Goal: Task Accomplishment & Management: Manage account settings

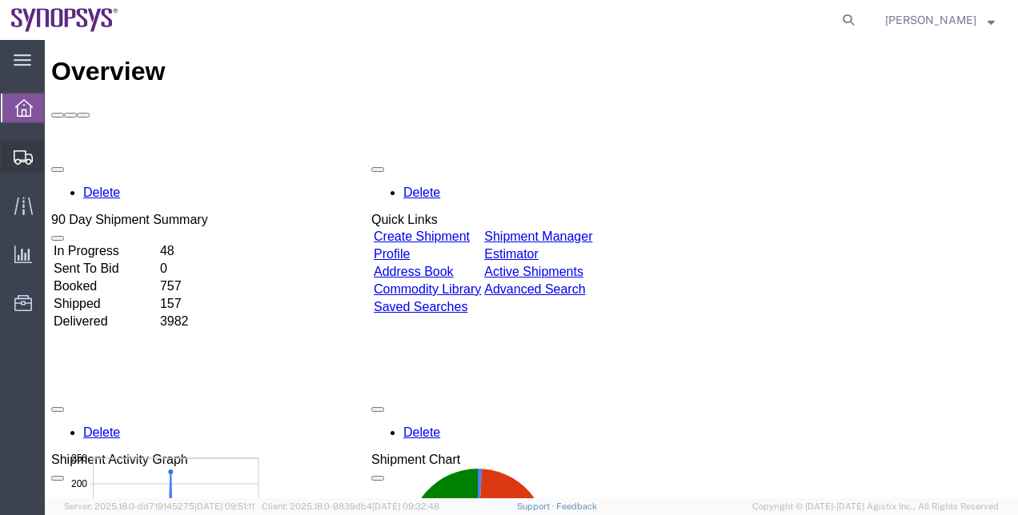
click at [0, 0] on span "Shipment Manager" at bounding box center [0, 0] width 0 height 0
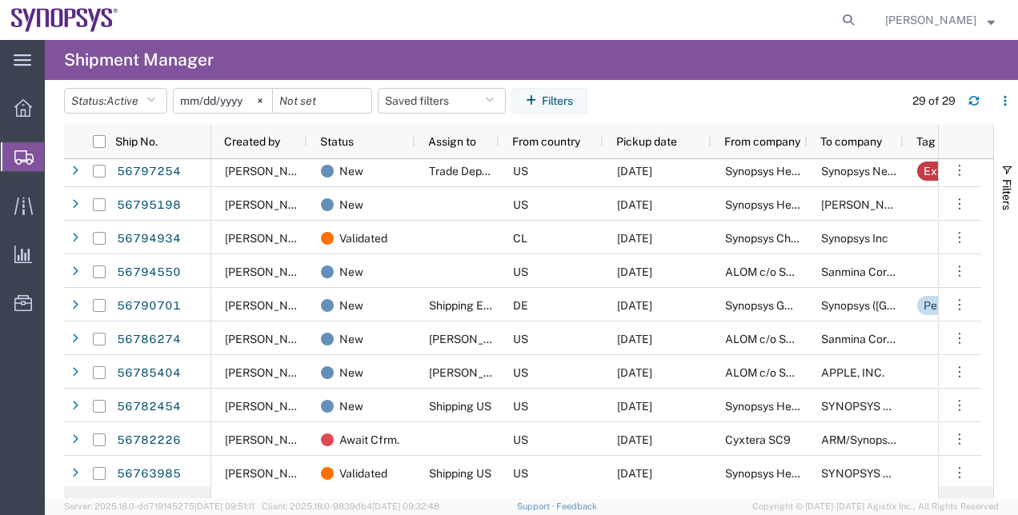
scroll to position [276, 0]
click at [867, 67] on agx-page-header "Shipment Manager" at bounding box center [531, 60] width 973 height 40
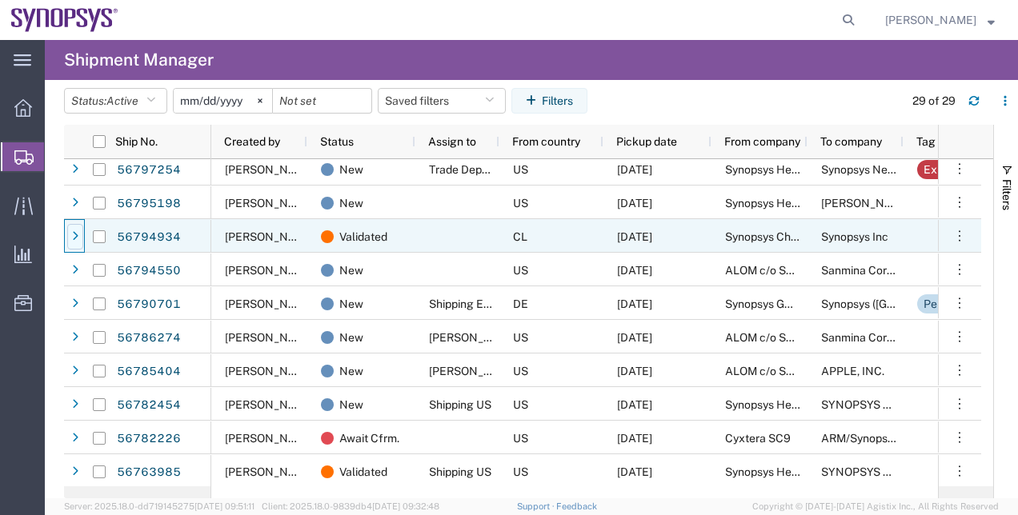
click at [72, 232] on icon at bounding box center [75, 236] width 6 height 11
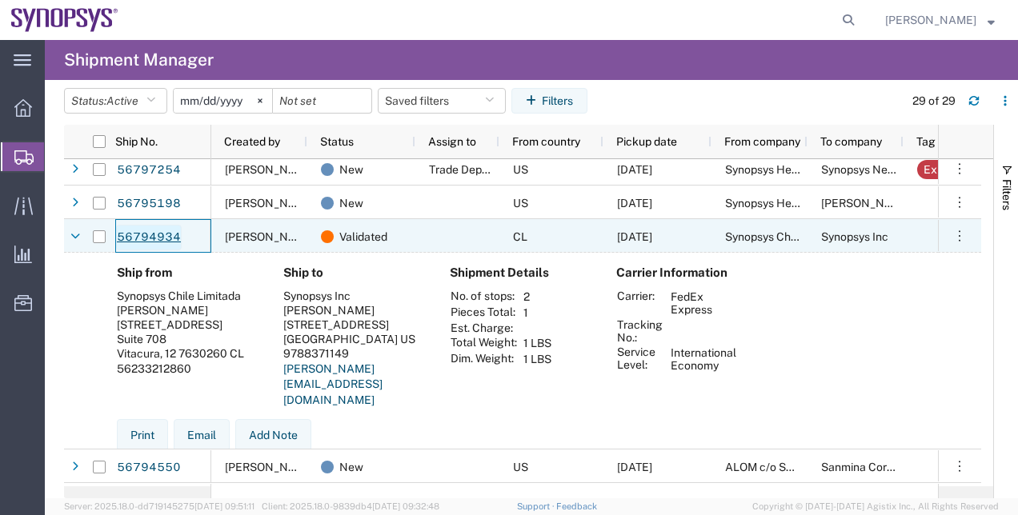
click at [166, 238] on link "56794934" at bounding box center [149, 238] width 66 height 26
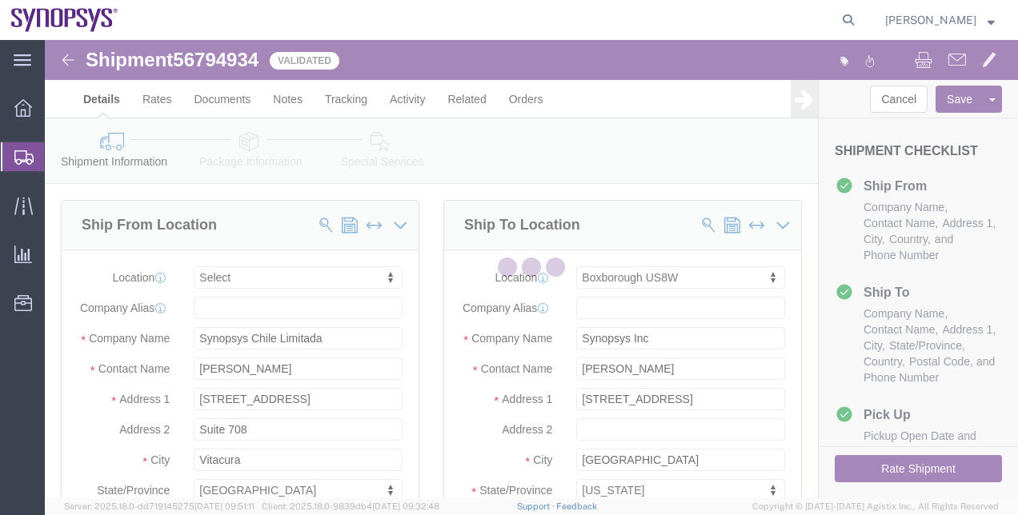
select select
select select "63185"
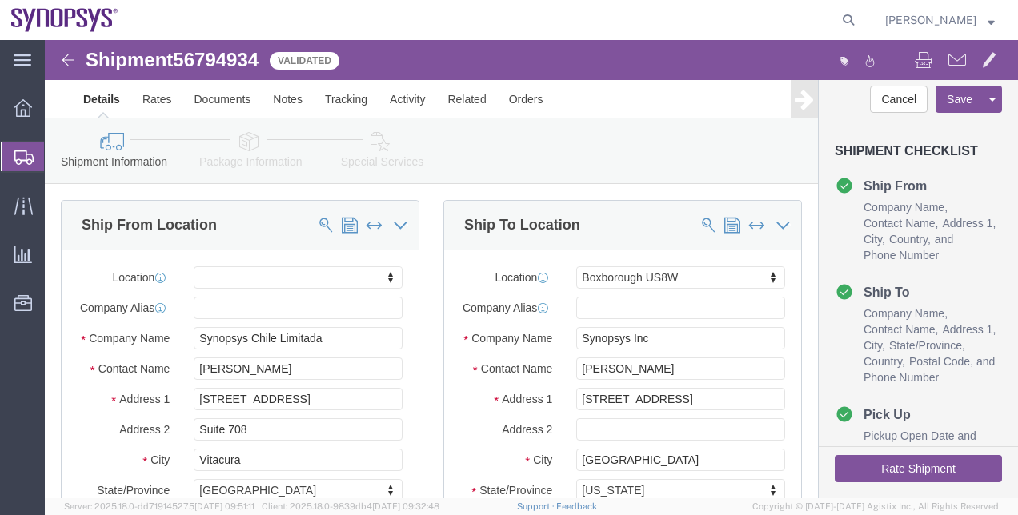
click link "Special Services"
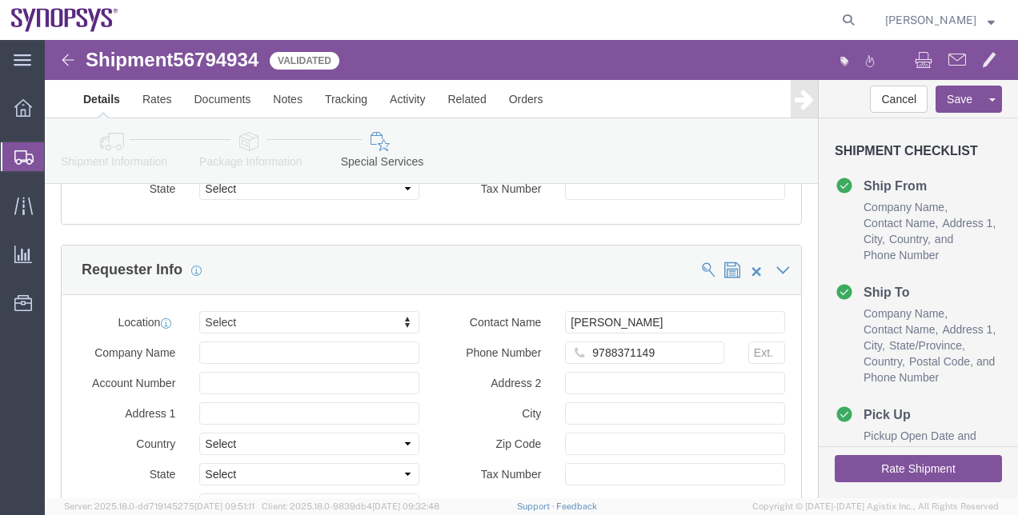
scroll to position [1716, 0]
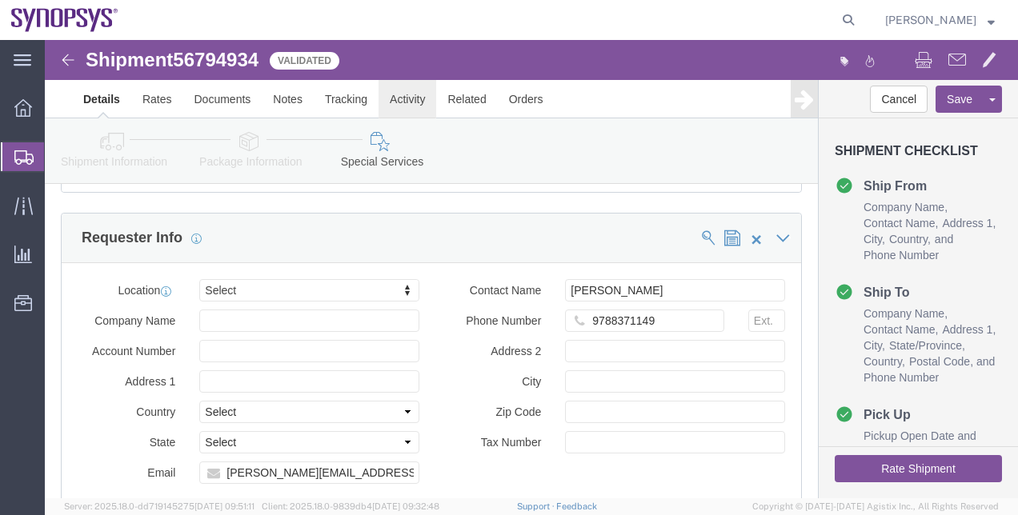
click link "Activity"
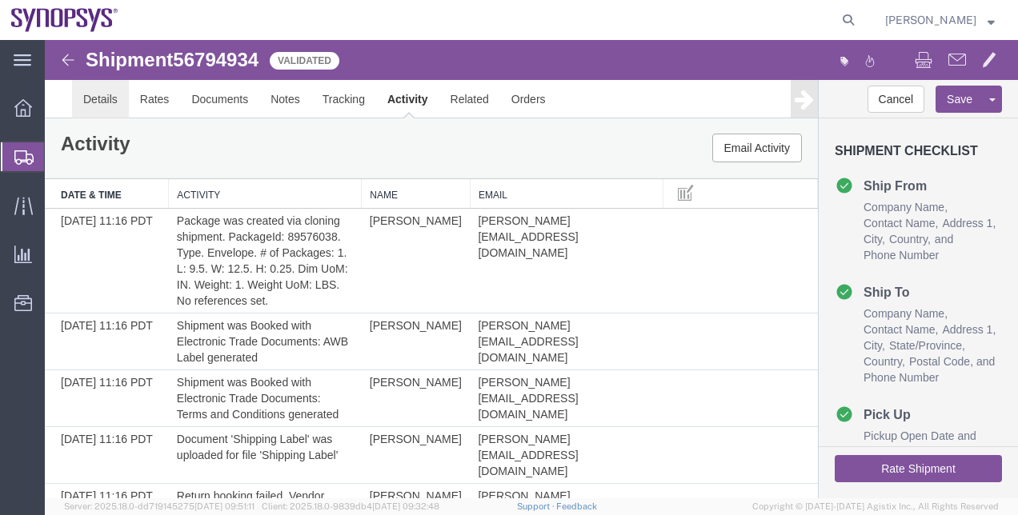
click at [124, 85] on link "Details" at bounding box center [100, 99] width 57 height 38
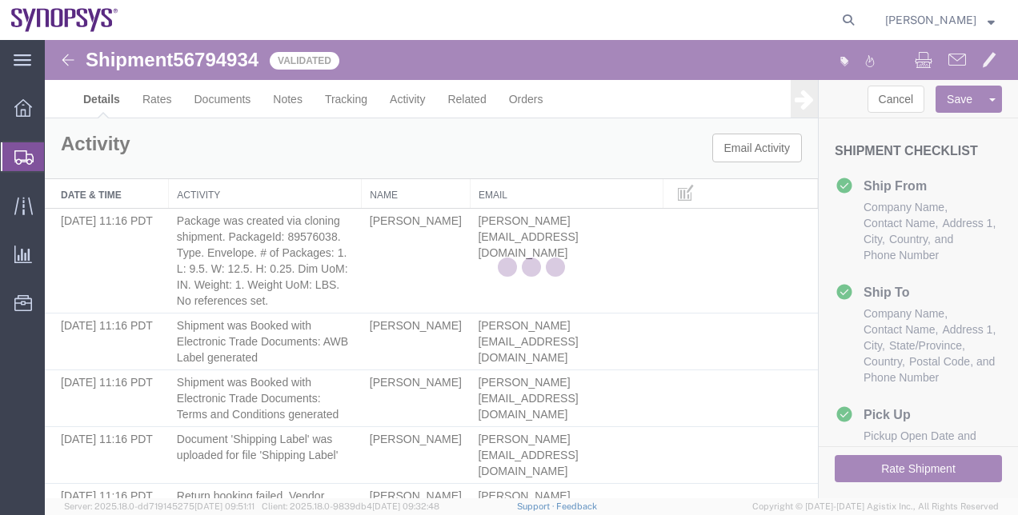
select select "63185"
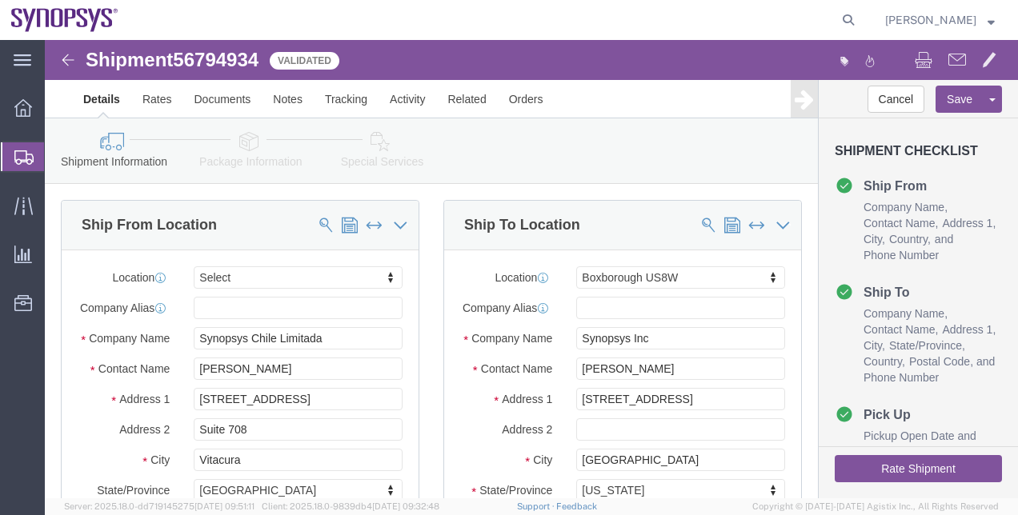
click span "56794934"
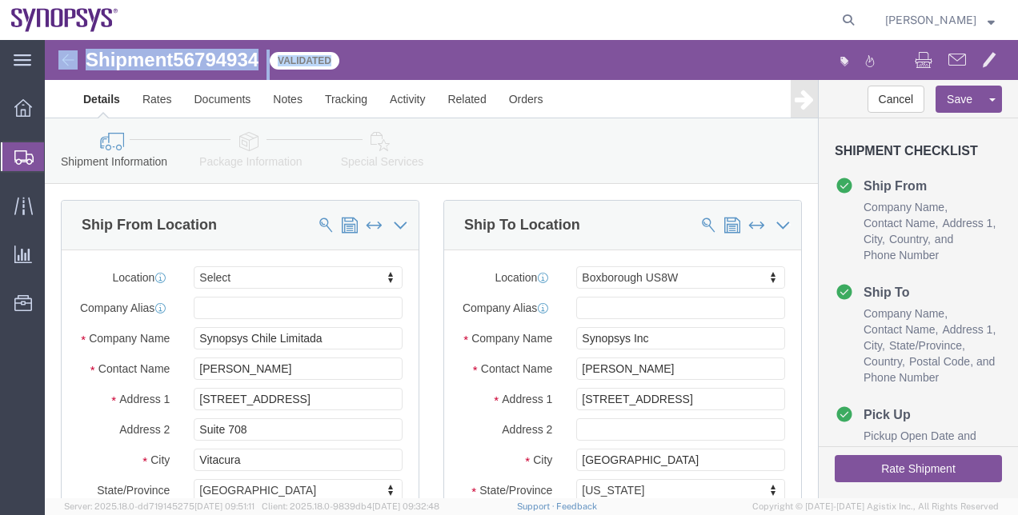
click span "56794934"
copy span "56794934"
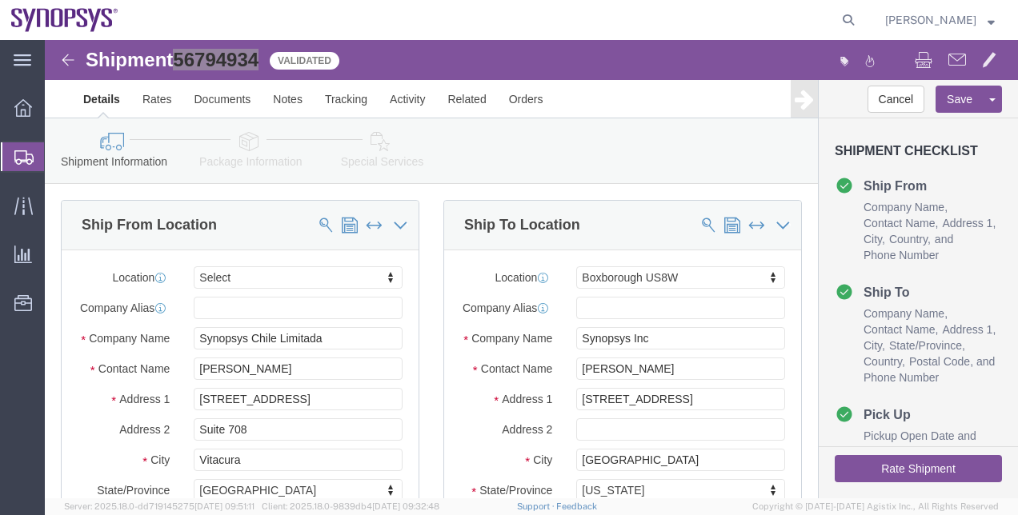
click at [0, 0] on span "Shipment Manager" at bounding box center [0, 0] width 0 height 0
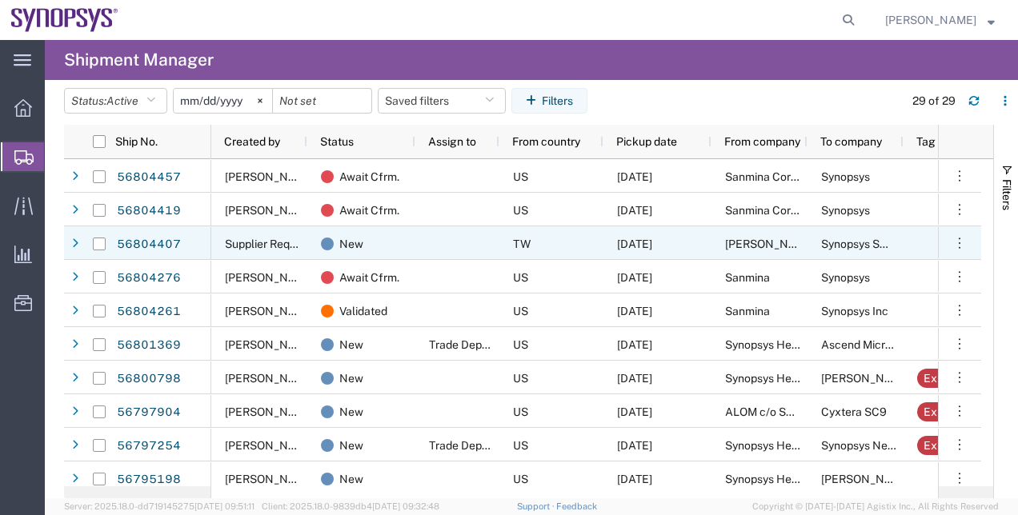
click at [101, 237] on div at bounding box center [99, 244] width 13 height 34
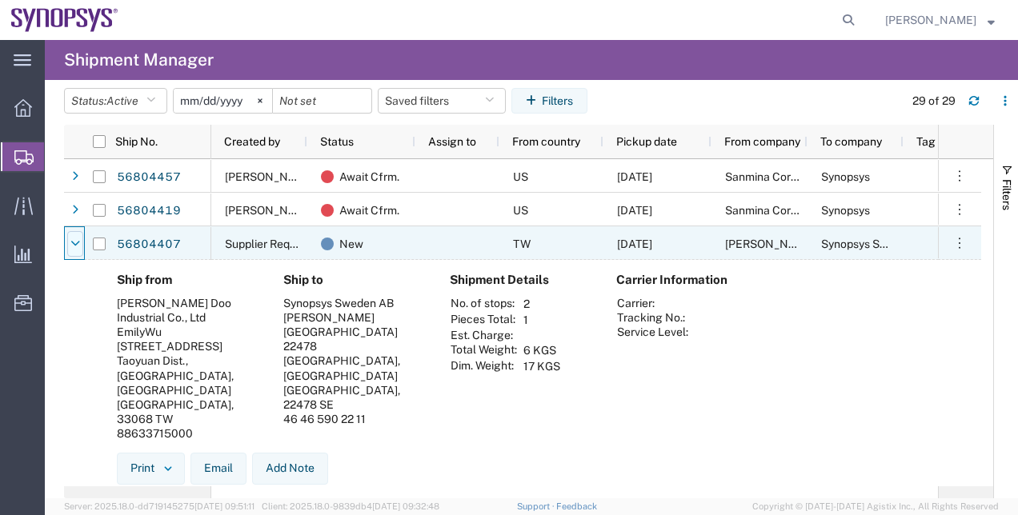
click at [74, 246] on icon at bounding box center [75, 243] width 10 height 11
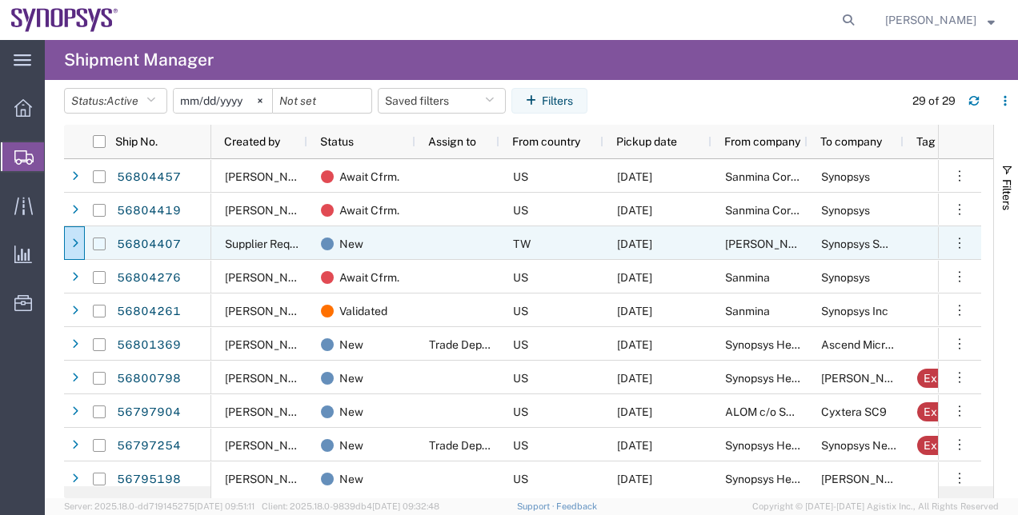
click at [98, 246] on input "Press Space to toggle row selection (unchecked)" at bounding box center [99, 244] width 13 height 13
checkbox input "true"
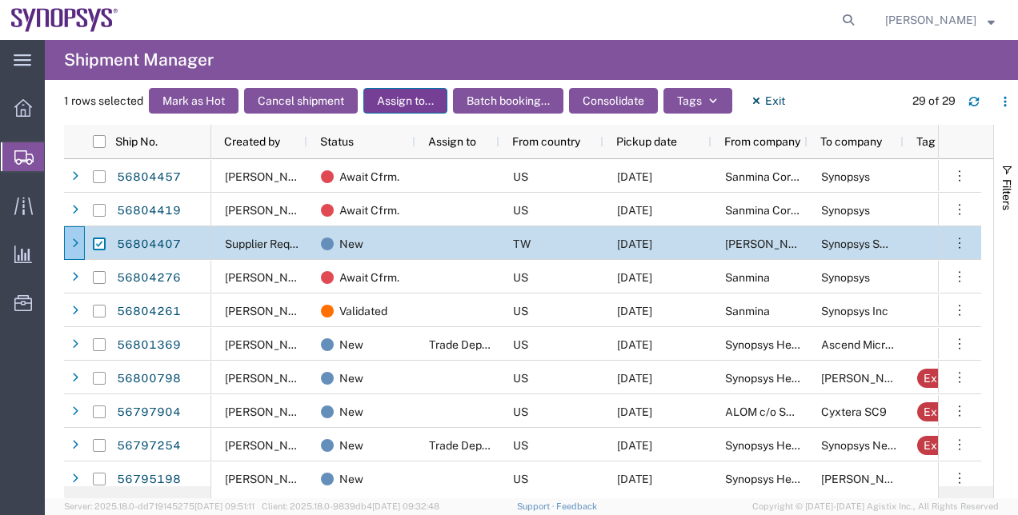
click at [418, 97] on button "Assign to..." at bounding box center [405, 101] width 84 height 26
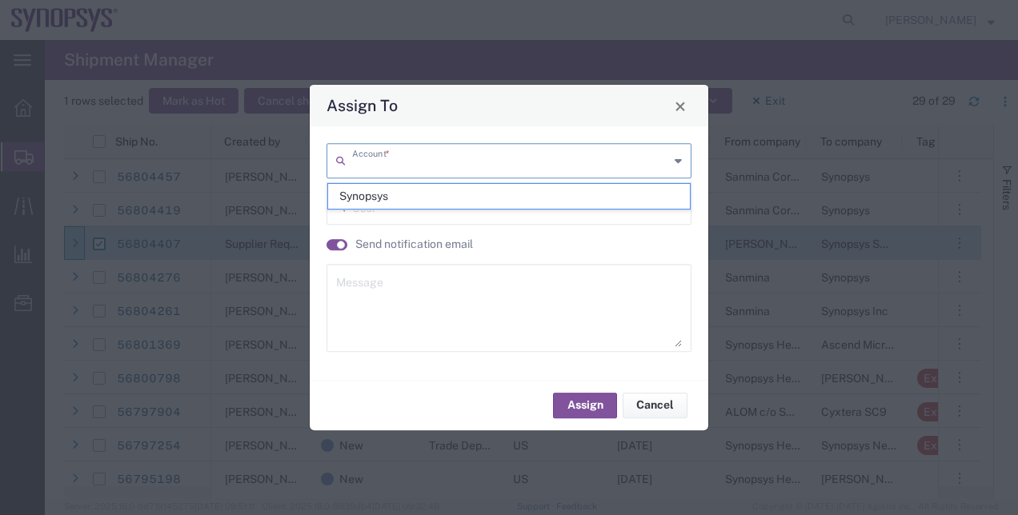
click at [433, 162] on input "text" at bounding box center [510, 160] width 317 height 28
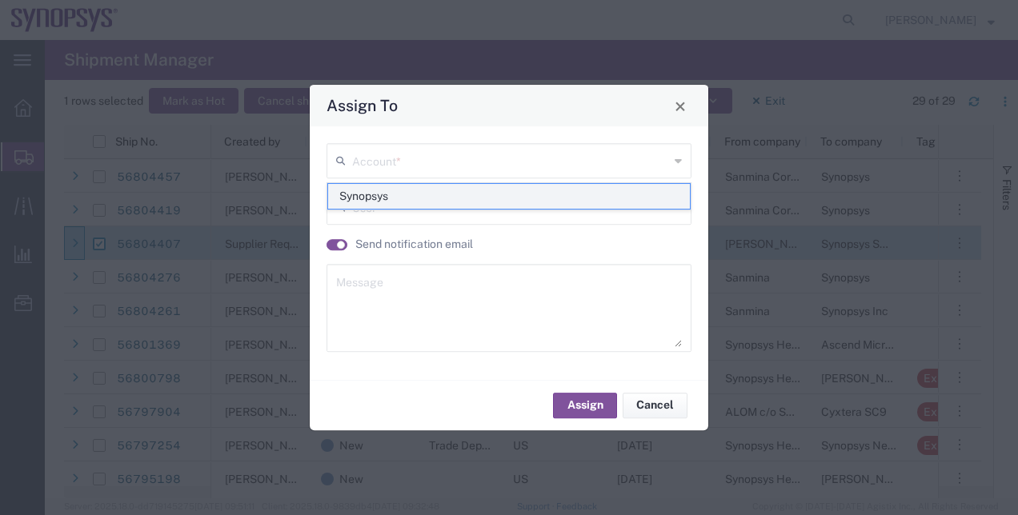
click at [354, 196] on span "Synopsys" at bounding box center [509, 196] width 362 height 25
type input "Synopsys"
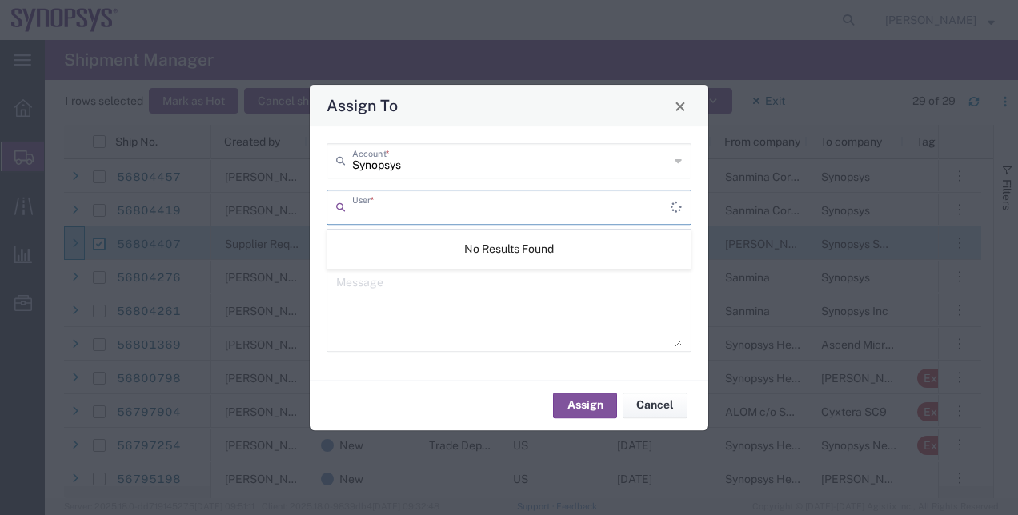
click at [370, 212] on input "text" at bounding box center [511, 206] width 318 height 28
click at [361, 288] on textarea at bounding box center [509, 308] width 346 height 78
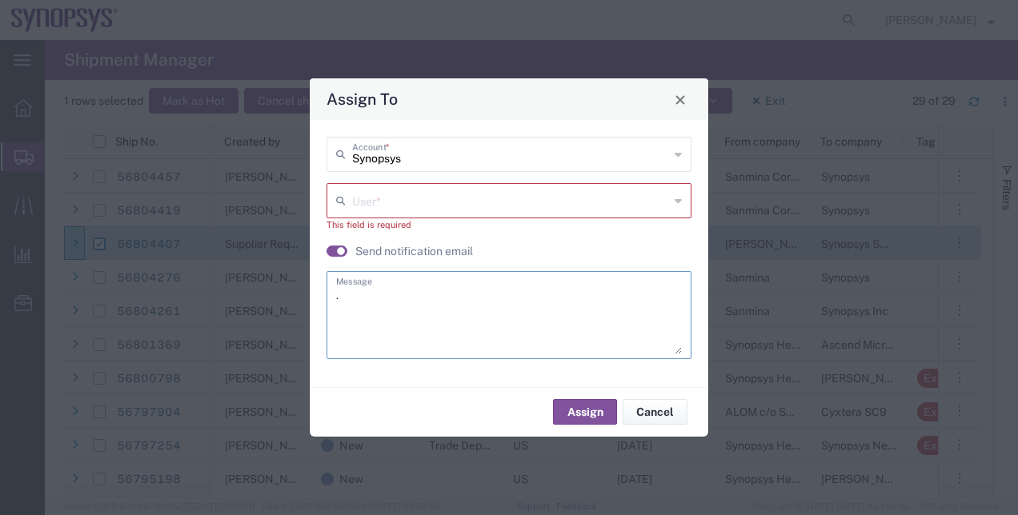
type textarea "."
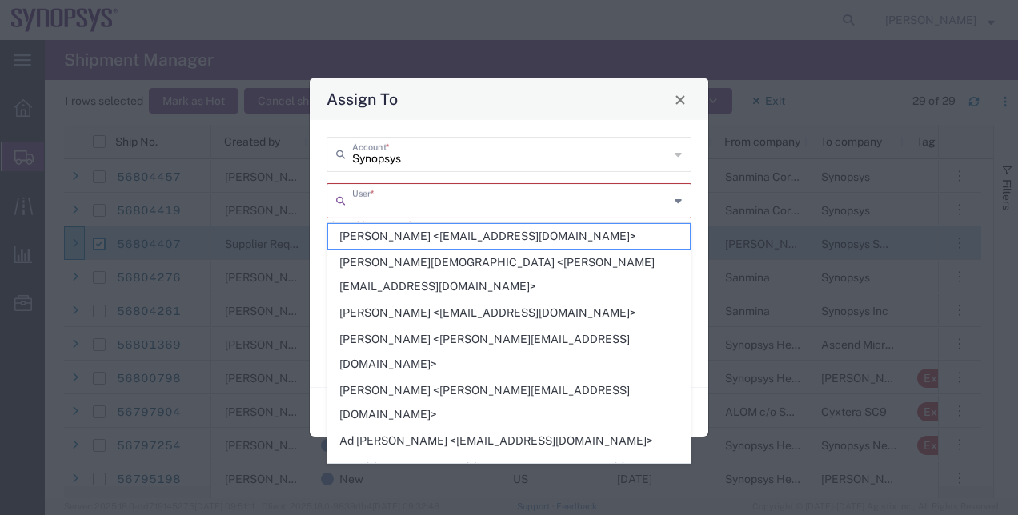
click at [372, 188] on input "text" at bounding box center [510, 200] width 317 height 28
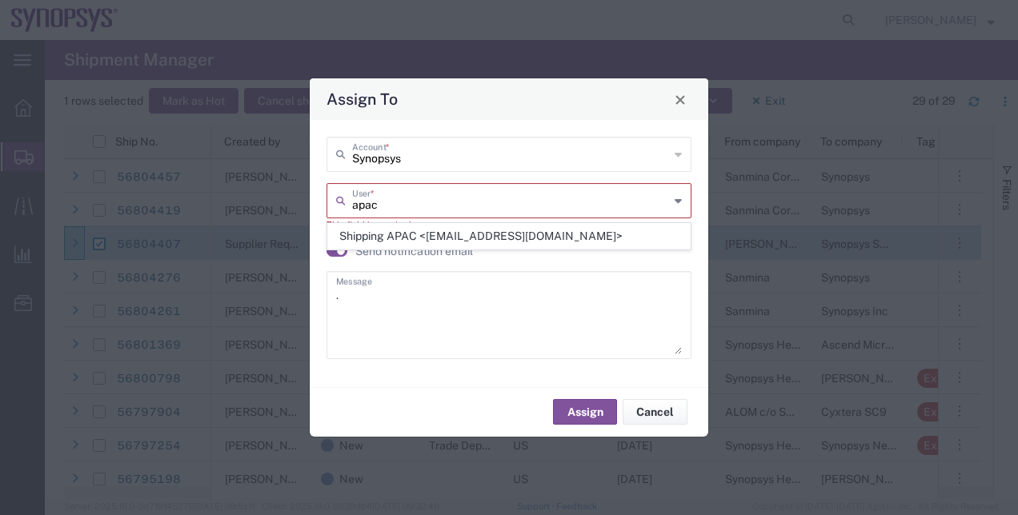
type input "apac"
click at [509, 176] on div "Synopsys Account * apac User * This field is required Send notification email .…" at bounding box center [509, 254] width 382 height 234
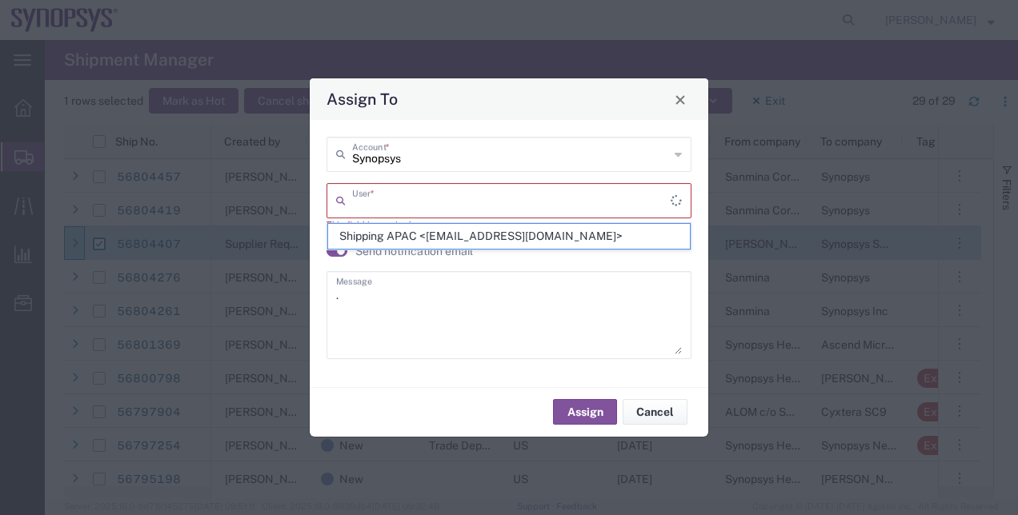
click at [485, 214] on input "text" at bounding box center [511, 200] width 318 height 28
click at [368, 239] on span "Shipping APAC <[EMAIL_ADDRESS][DOMAIN_NAME]>" at bounding box center [509, 236] width 362 height 25
type input "Shipping APAC <[EMAIL_ADDRESS][DOMAIN_NAME]>"
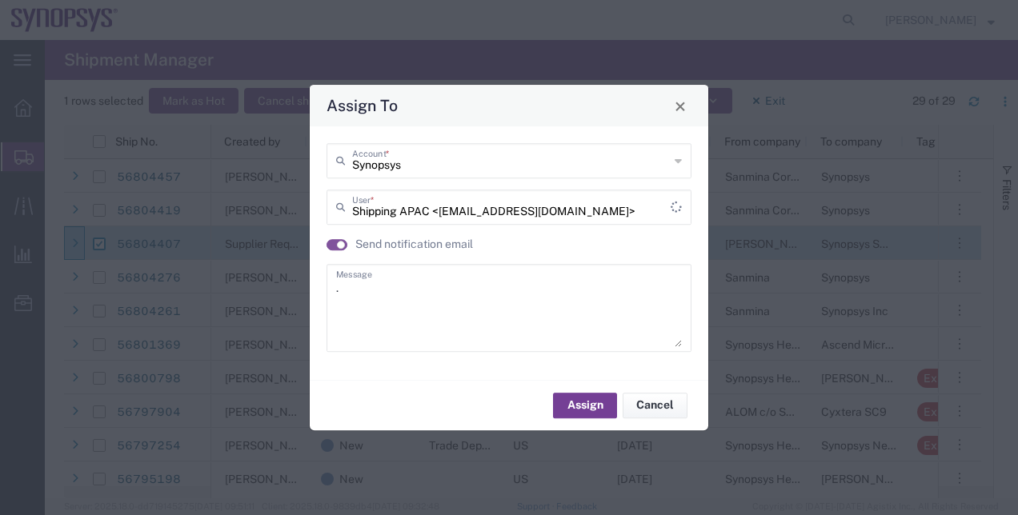
click at [597, 395] on button "Assign" at bounding box center [585, 406] width 64 height 26
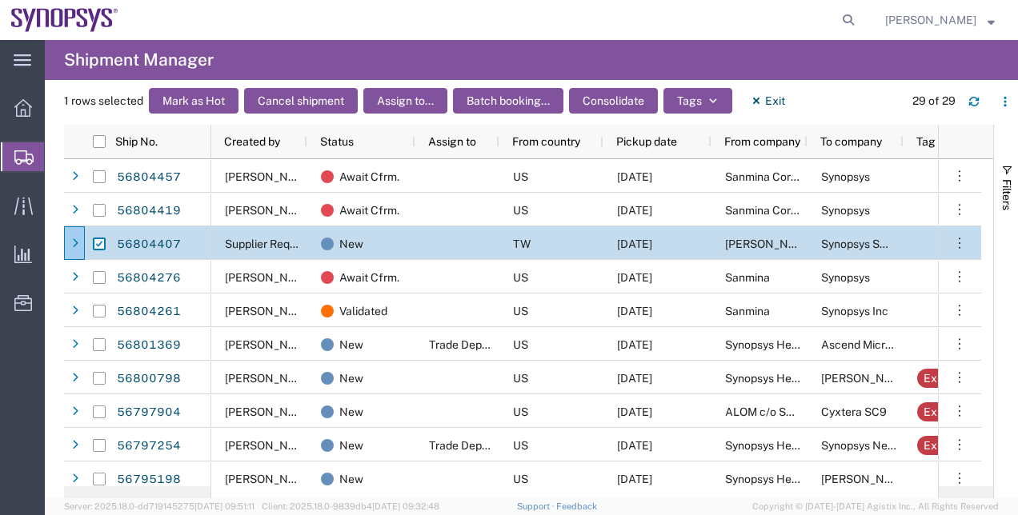
click at [424, 52] on agx-page-header "Shipment Manager" at bounding box center [531, 60] width 973 height 40
click at [99, 239] on input "Press Space to toggle row selection (checked)" at bounding box center [99, 244] width 13 height 13
checkbox input "false"
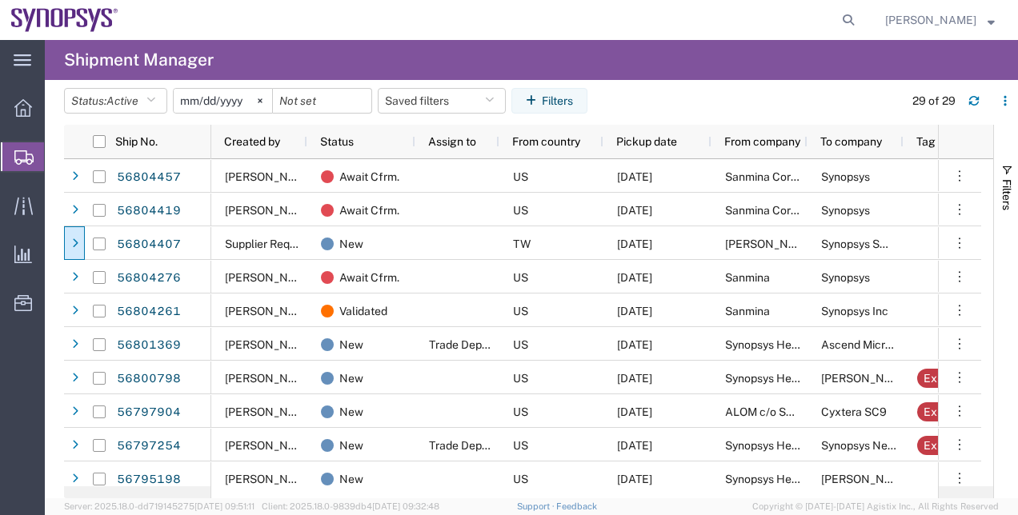
scroll to position [257, 0]
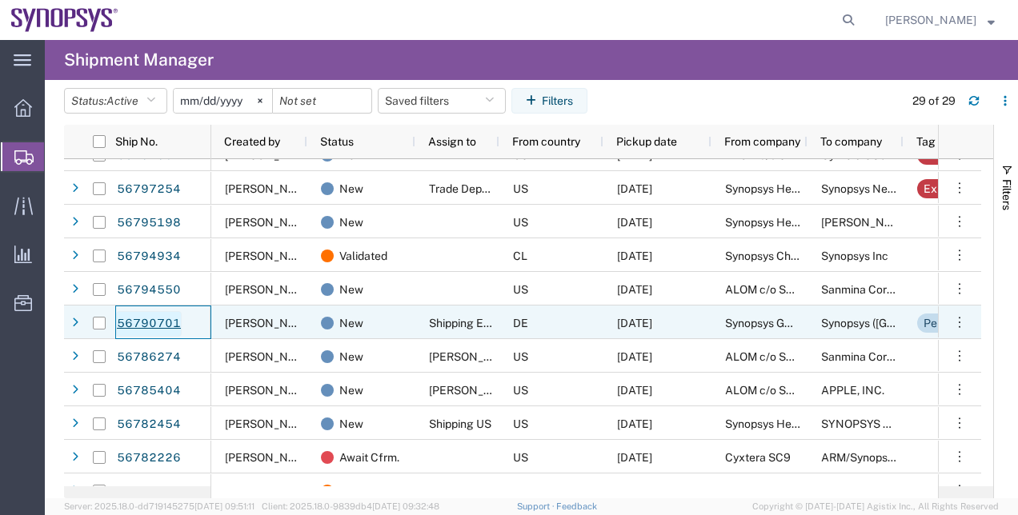
click at [163, 320] on link "56790701" at bounding box center [149, 324] width 66 height 26
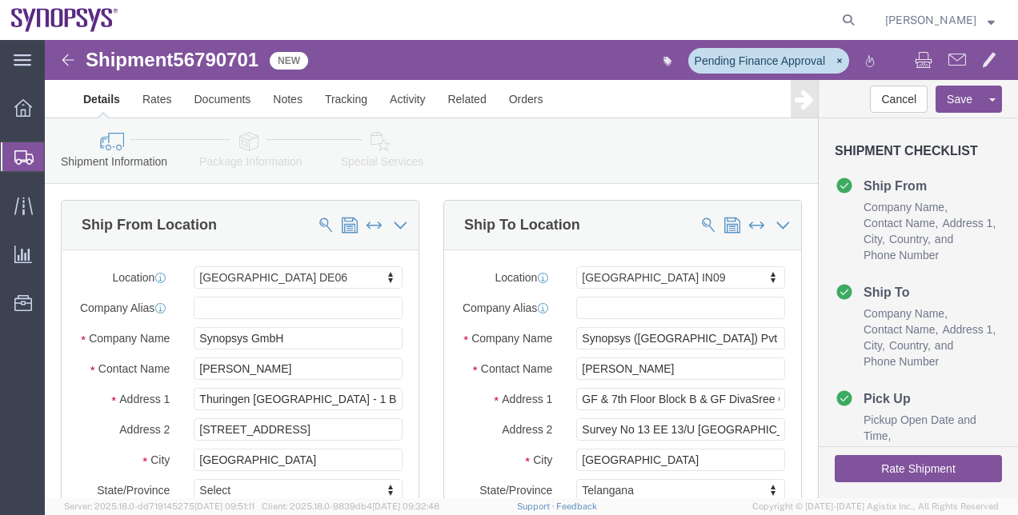
select select "63098"
select select "63126"
click icon
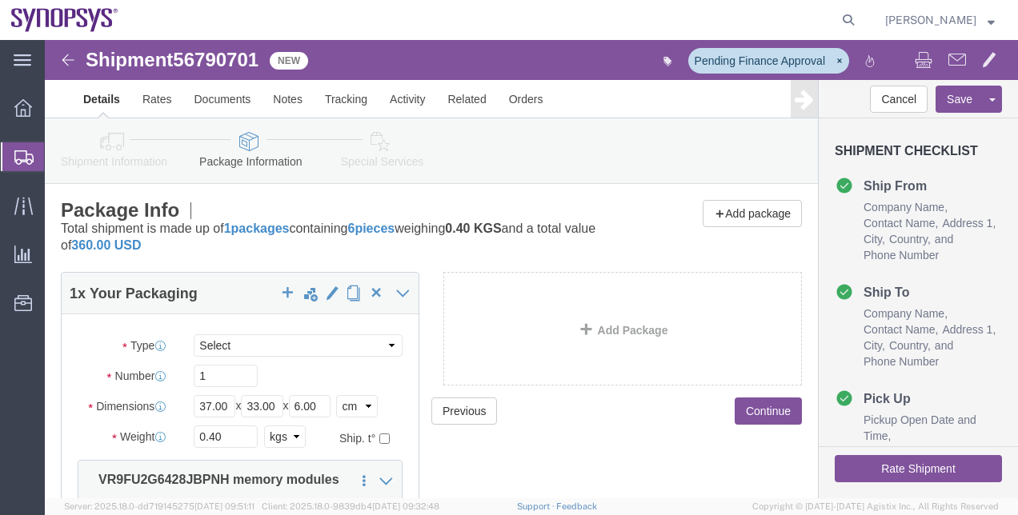
click icon
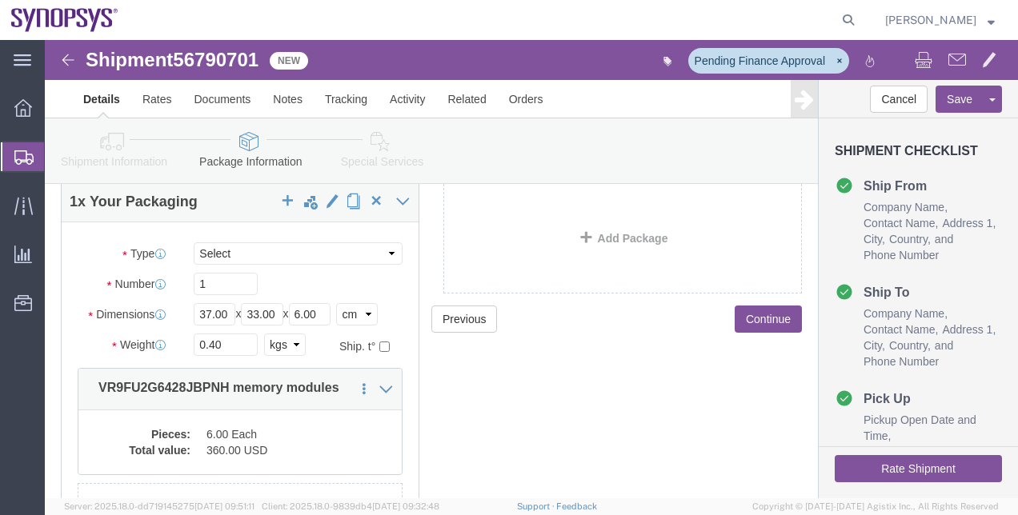
scroll to position [100, 0]
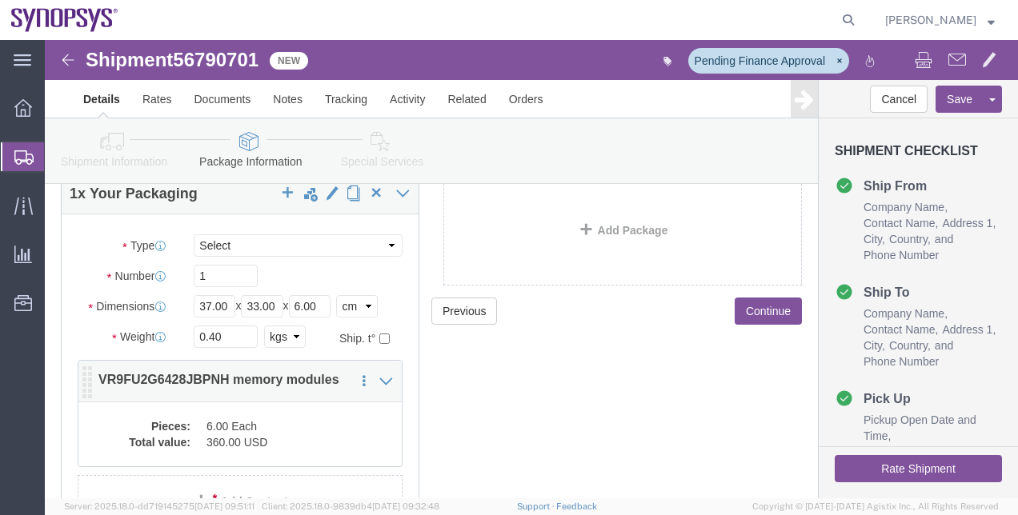
click dd "6.00 Each"
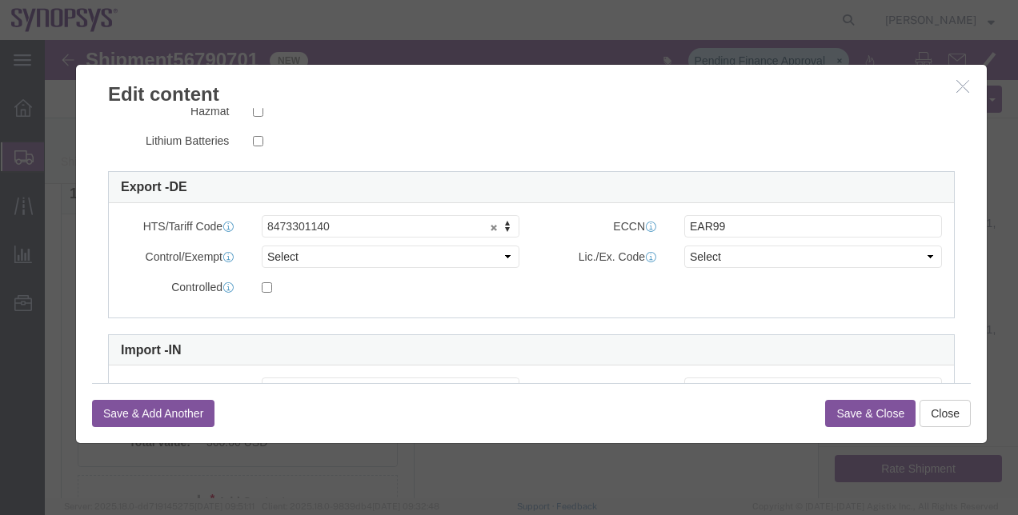
scroll to position [389, 0]
click select "Select ATF BIS DEA EPA FDA FTR ITAR OFAC Other (OPA)"
select select "BIS"
click select "Select ATF BIS DEA EPA FDA FTR ITAR OFAC Other (OPA)"
click select "Select AGR-Agricultural APP-Computers APR-Additional Permissive Exports AVS-Air…"
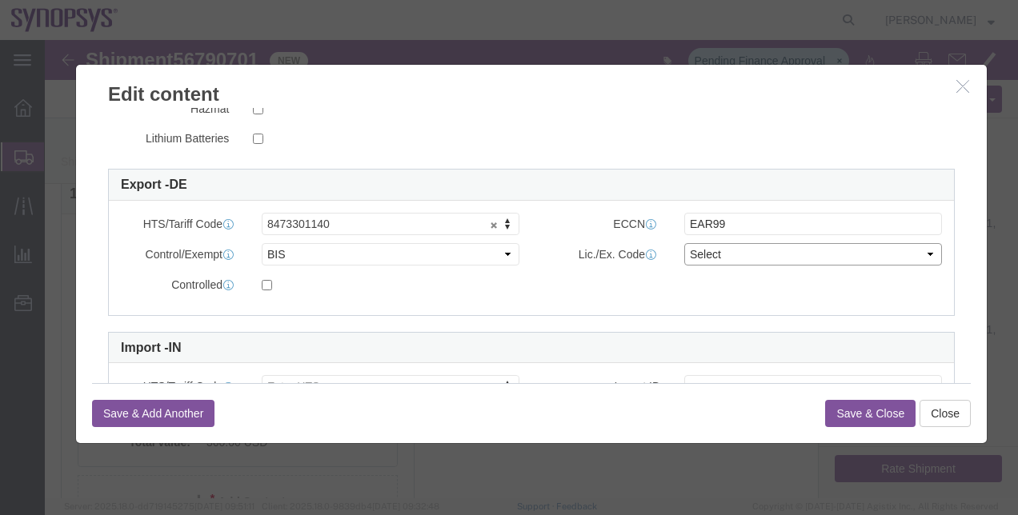
select select "NLR"
click select "Select AGR-Agricultural APP-Computers APR-Additional Permissive Exports AVS-Air…"
click button "Save & Close"
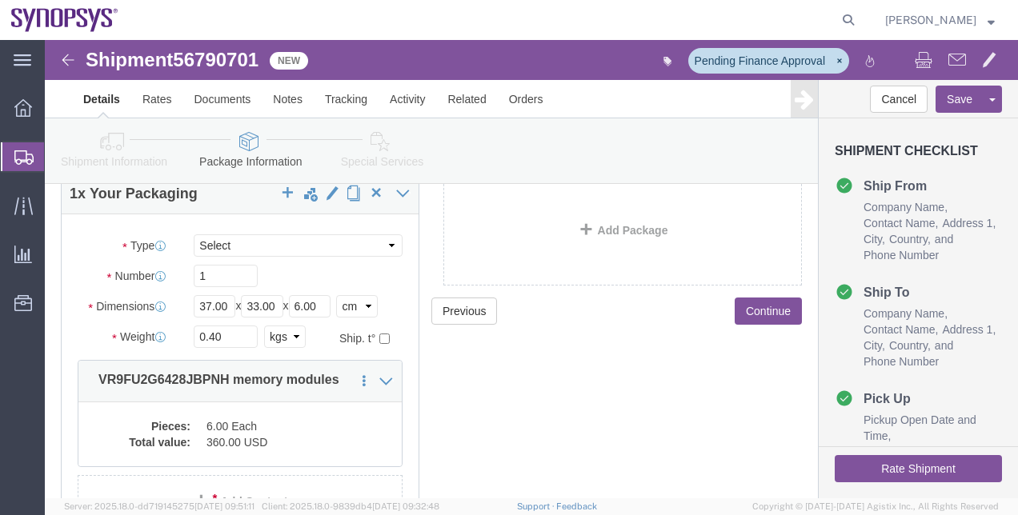
click icon
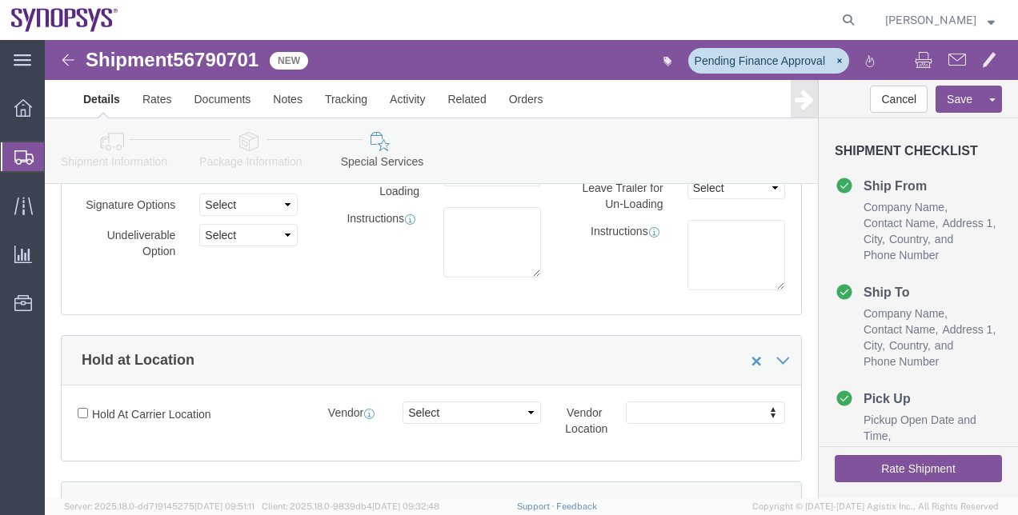
scroll to position [147, 0]
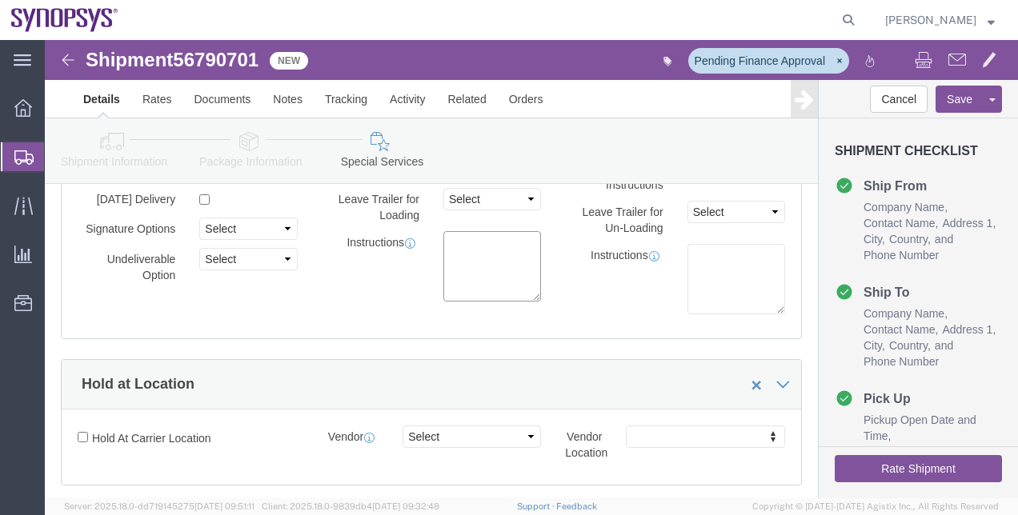
click textarea
type textarea "Value for customs purposes. Free of charge shipment"
click link "Shipment Information"
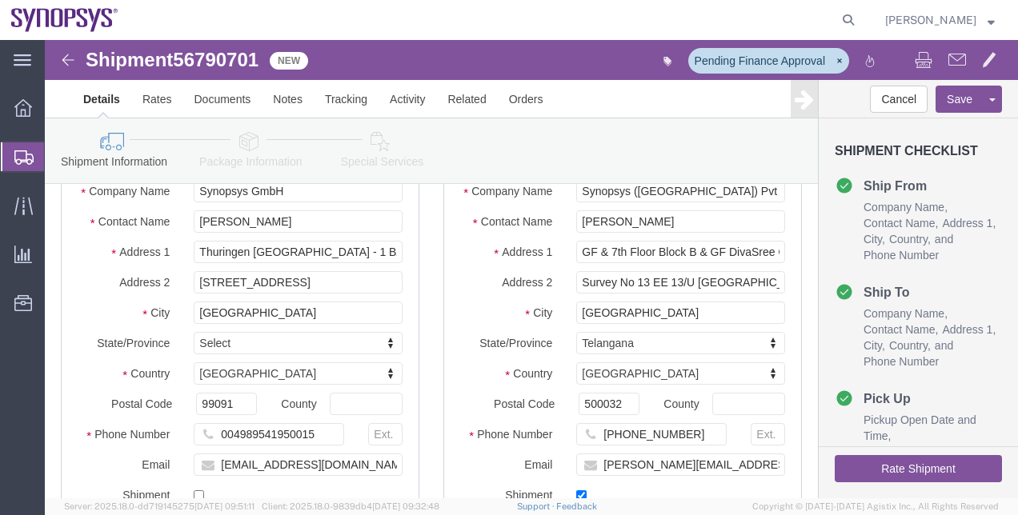
click link "Package Information"
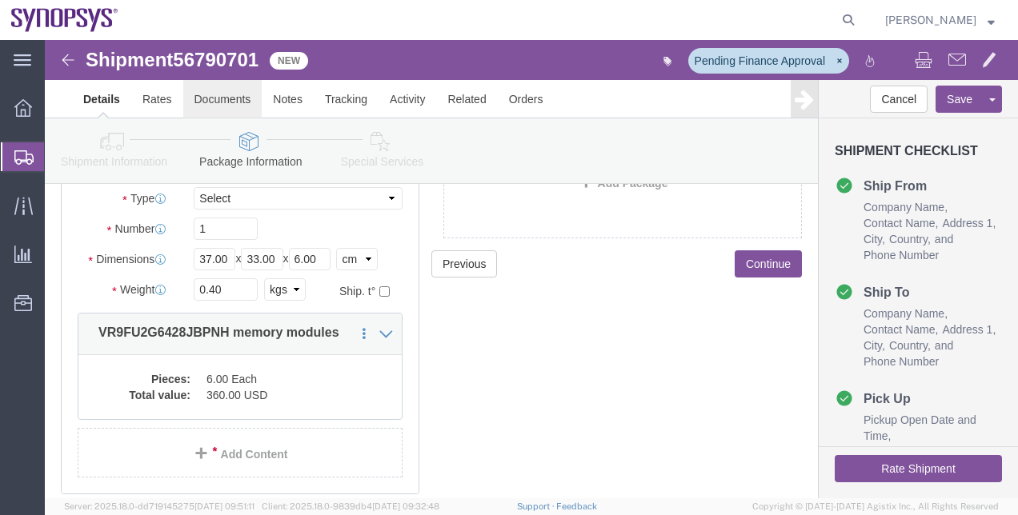
click link "Documents"
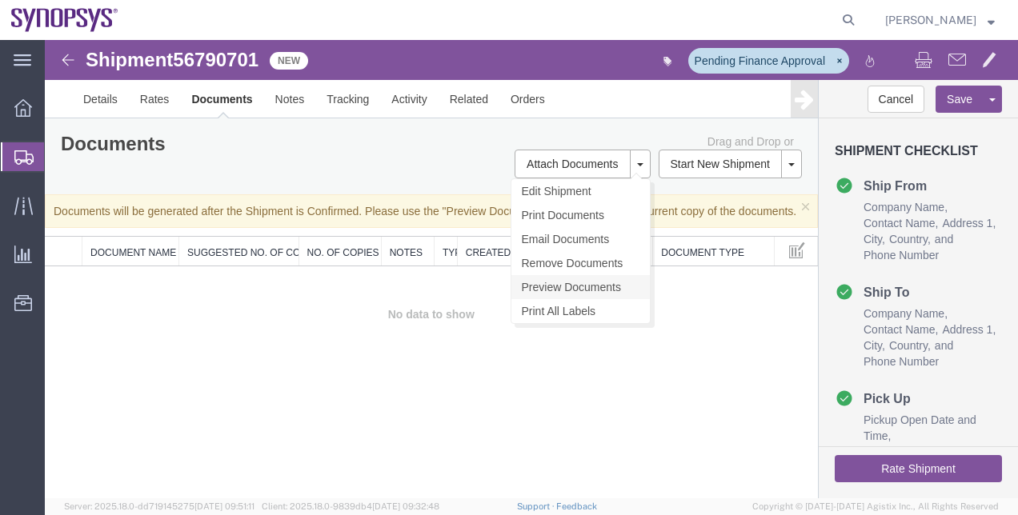
click at [570, 278] on link "Preview Documents" at bounding box center [580, 287] width 138 height 24
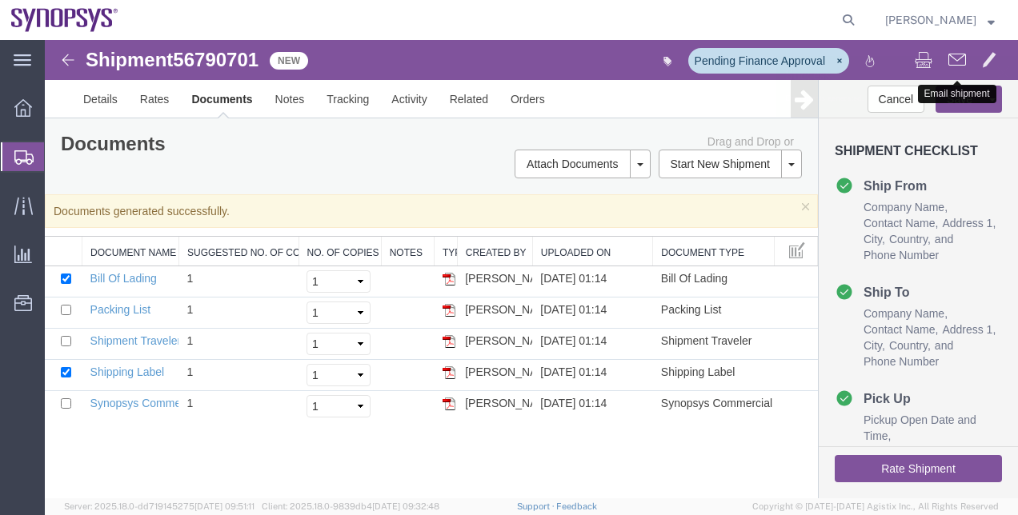
click at [958, 51] on span at bounding box center [957, 59] width 18 height 19
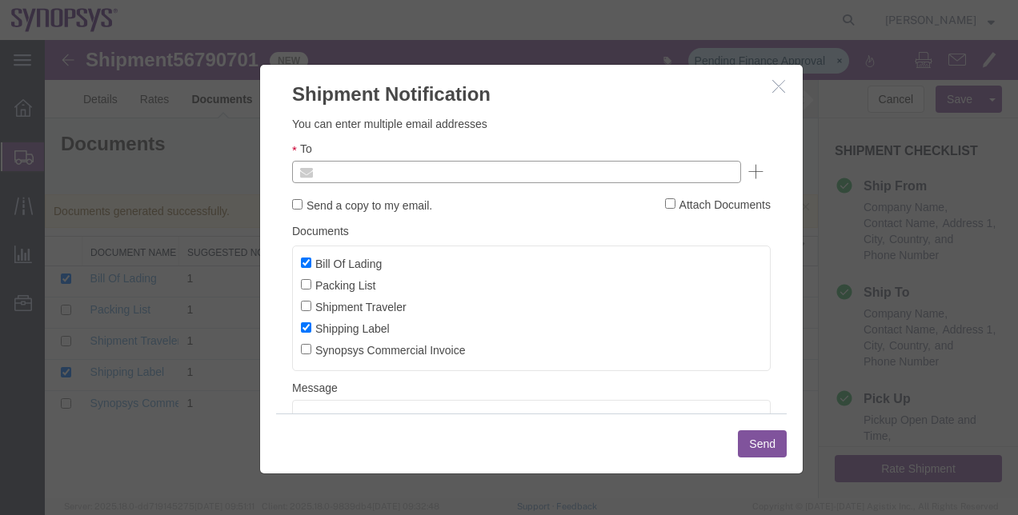
click at [502, 164] on input "text" at bounding box center [407, 172] width 187 height 21
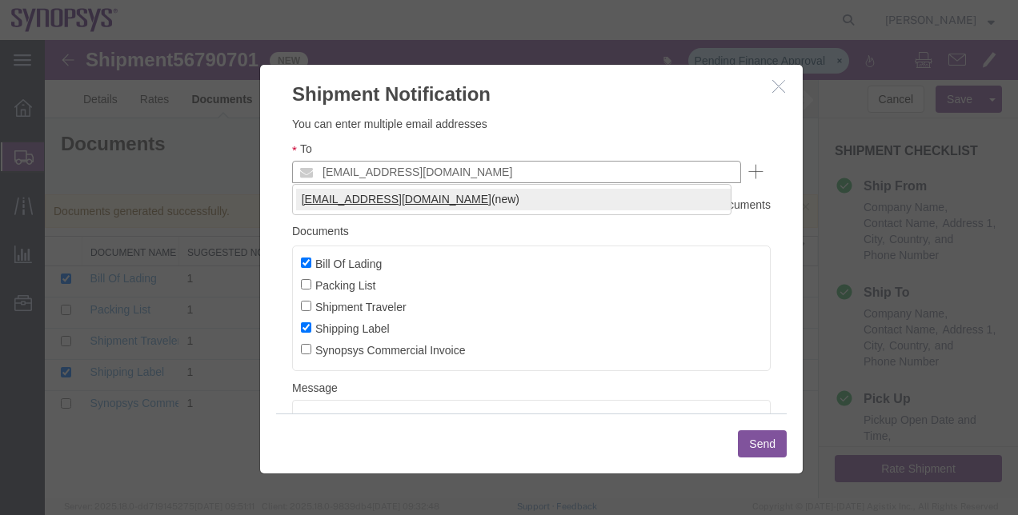
type input "[EMAIL_ADDRESS][DOMAIN_NAME]"
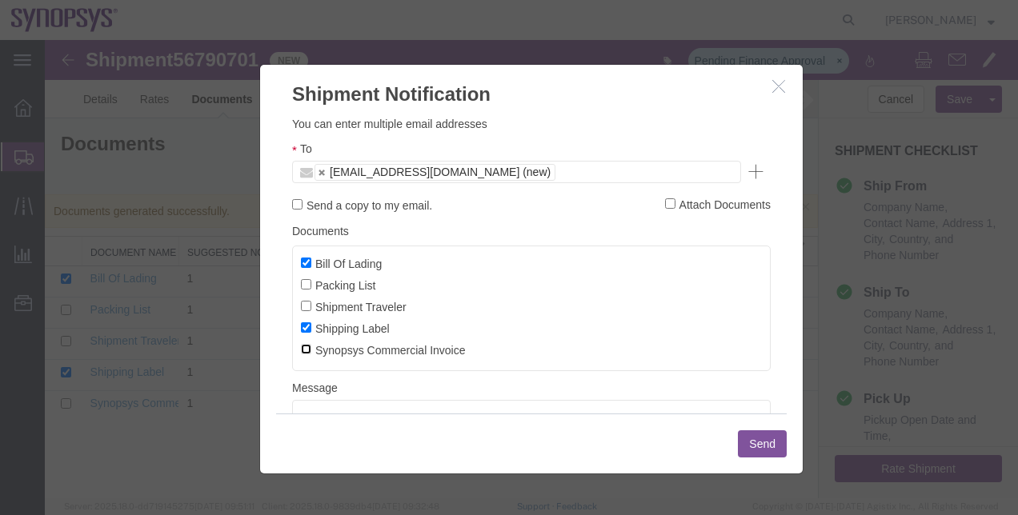
click at [305, 351] on input "Synopsys Commercial Invoice" at bounding box center [306, 349] width 10 height 10
checkbox input "true"
click at [302, 334] on label "Shipping Label" at bounding box center [345, 328] width 89 height 18
click at [302, 333] on input "Shipping Label" at bounding box center [306, 327] width 10 height 10
checkbox input "false"
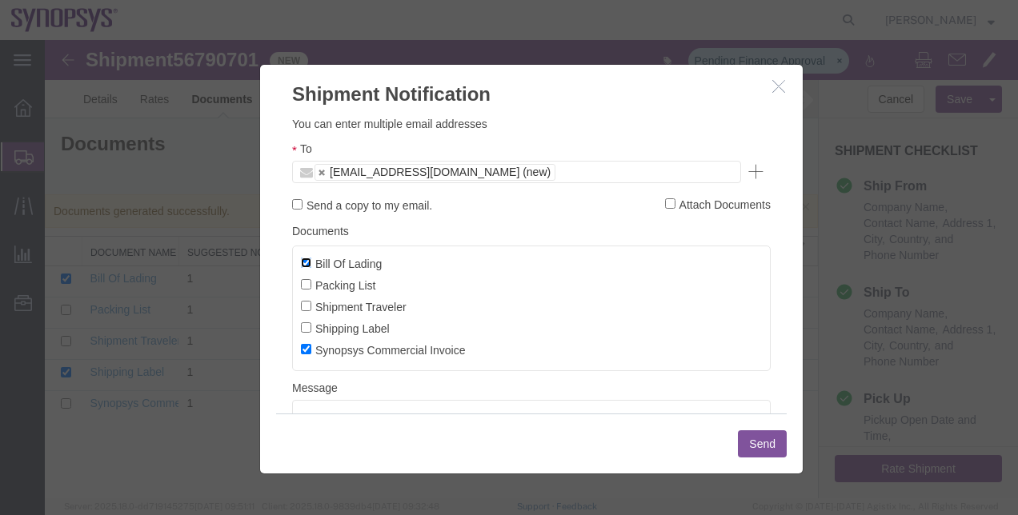
click at [305, 258] on input "Bill Of Lading" at bounding box center [306, 263] width 10 height 10
checkbox input "false"
click at [304, 286] on input "Packing List" at bounding box center [306, 284] width 10 height 10
checkbox input "true"
click at [773, 443] on button "Send" at bounding box center [762, 443] width 49 height 27
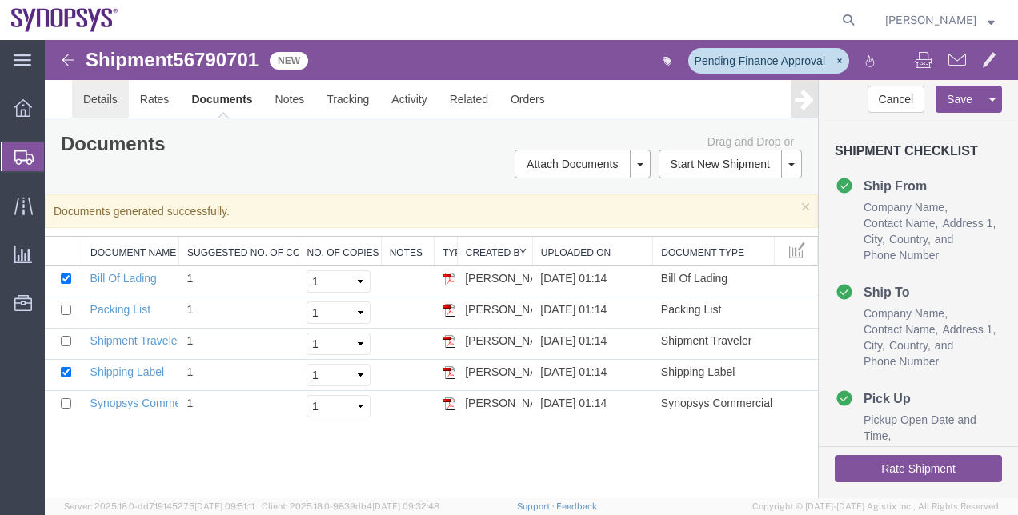
click at [96, 108] on link "Details" at bounding box center [100, 99] width 57 height 38
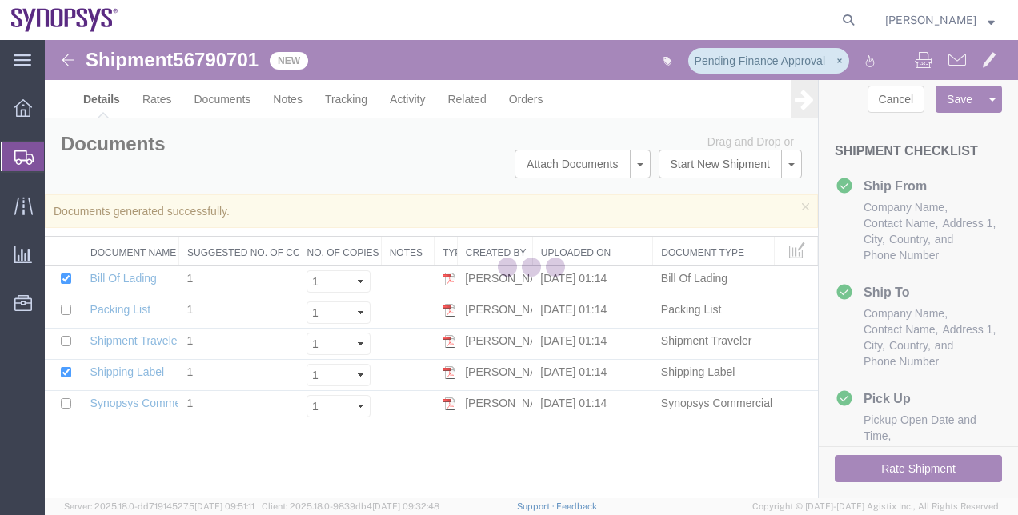
select select "63098"
select select "63126"
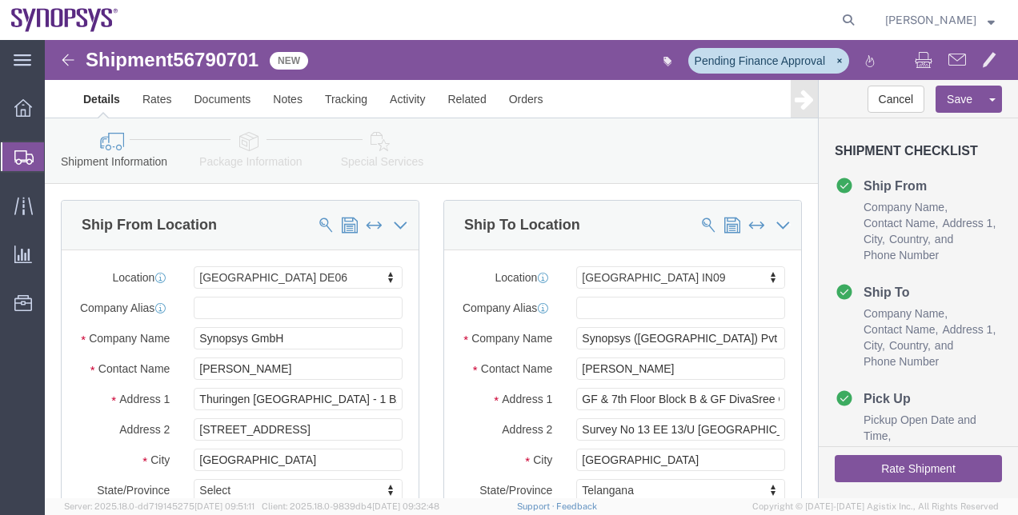
click link "Special Services"
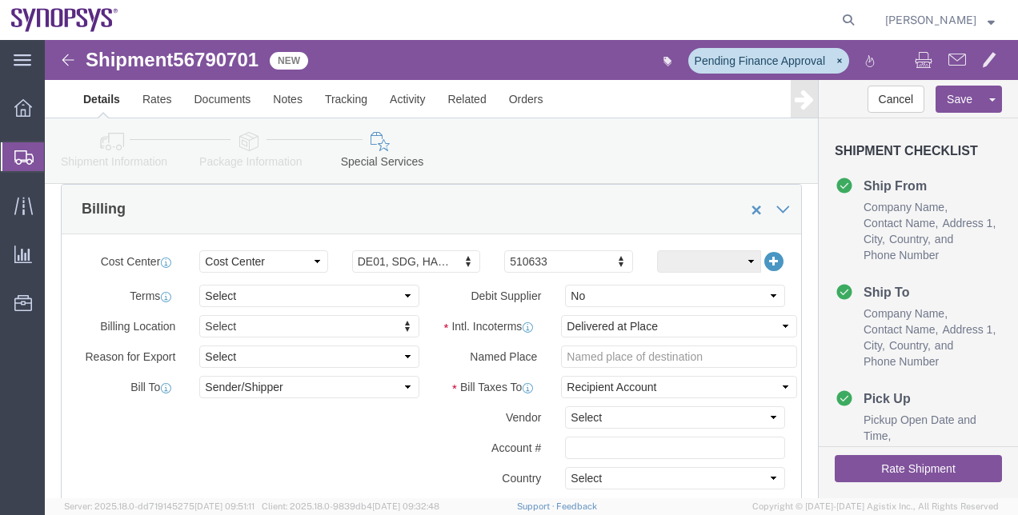
scroll to position [760, 0]
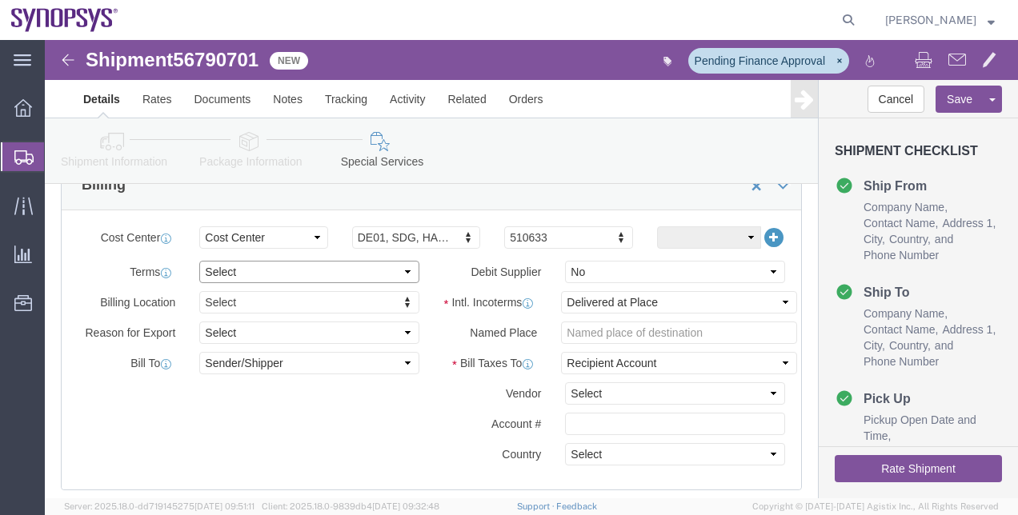
click select "Select Free of Charge Free of Cost NET 30 NET 45 NET 60 See Comment"
select select "FREE_OF_CHARGE"
click select "Select Free of Charge Free of Cost NET 30 NET 45 NET 60 See Comment"
click link "Documents"
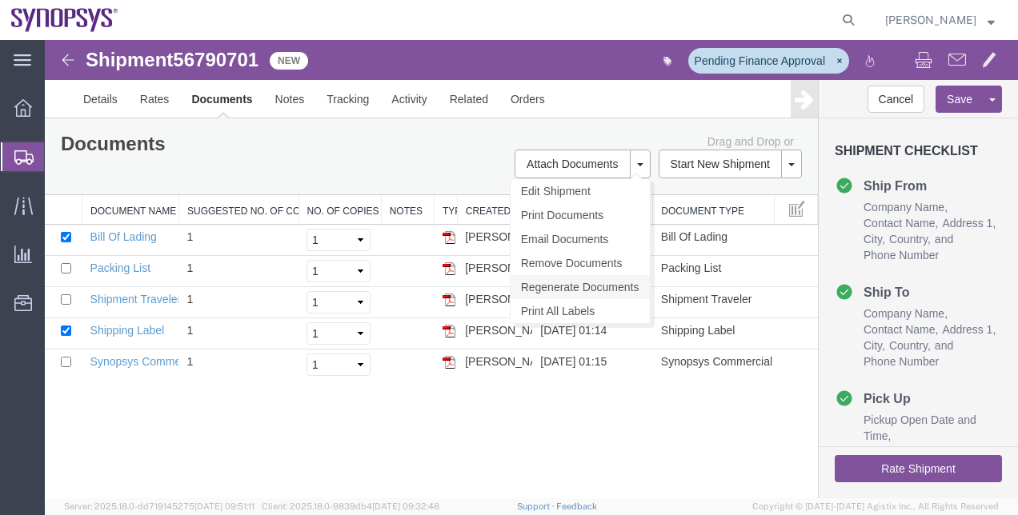
click at [568, 284] on link "Regenerate Documents" at bounding box center [579, 287] width 139 height 24
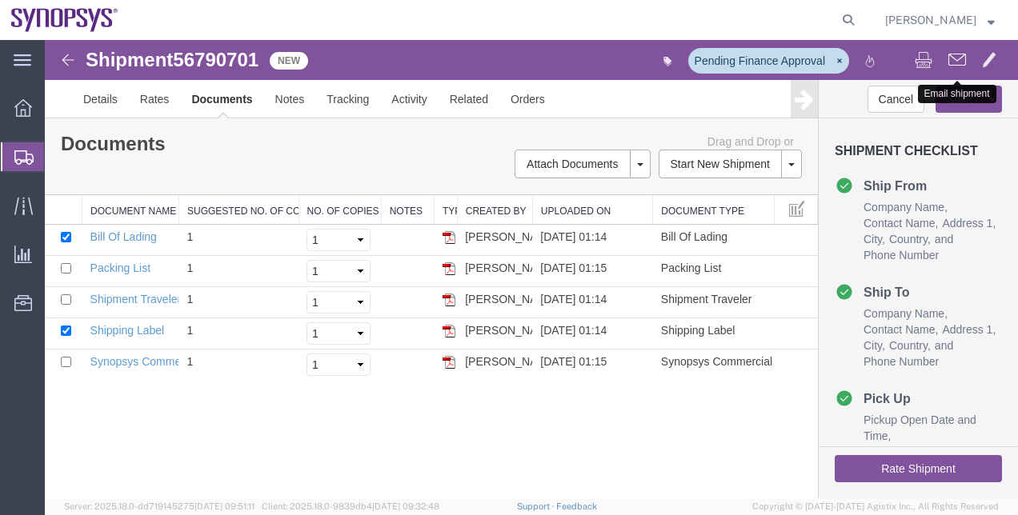
click at [955, 58] on span at bounding box center [957, 59] width 18 height 19
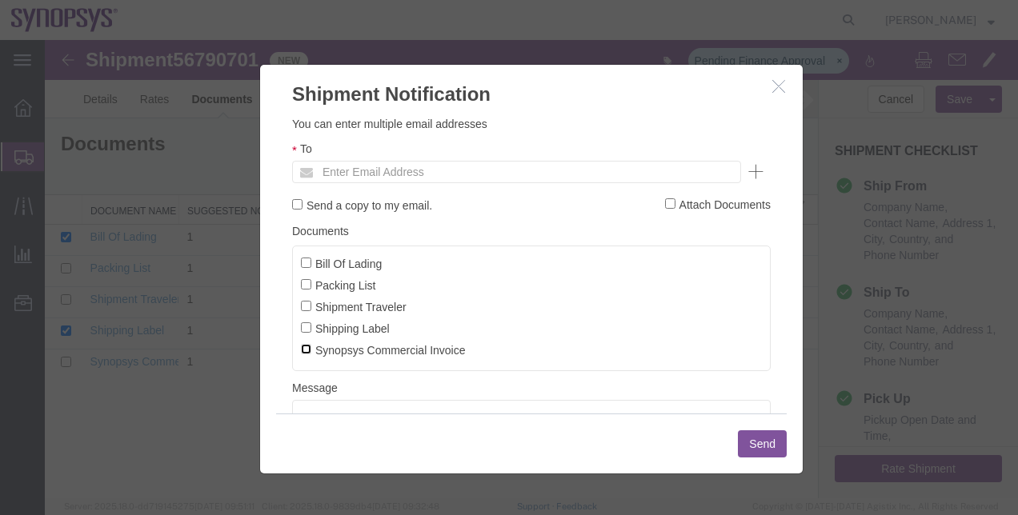
click at [309, 354] on input "Synopsys Commercial Invoice" at bounding box center [306, 349] width 10 height 10
checkbox input "true"
click at [306, 283] on input "Packing List" at bounding box center [306, 284] width 10 height 10
checkbox input "true"
click at [354, 173] on input "text" at bounding box center [407, 172] width 187 height 21
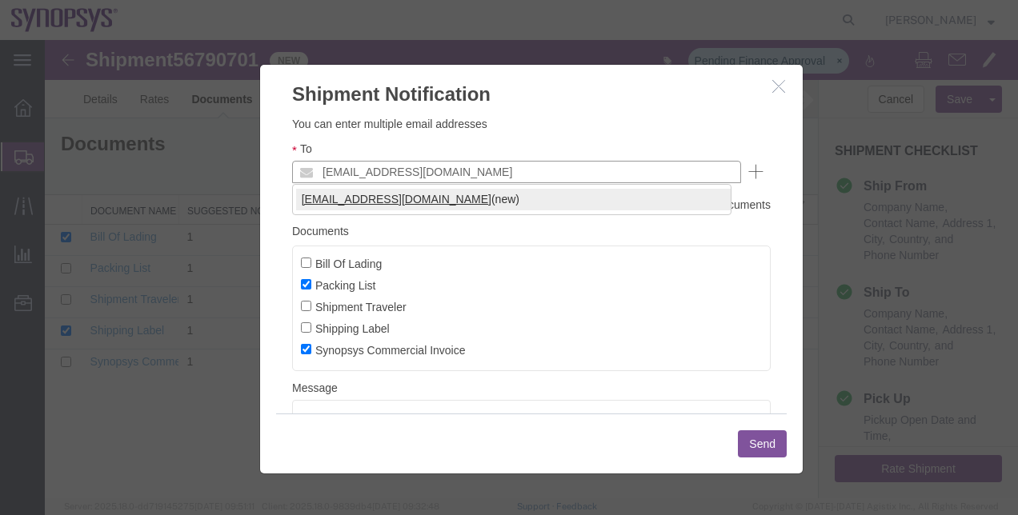
type input "[EMAIL_ADDRESS][DOMAIN_NAME]"
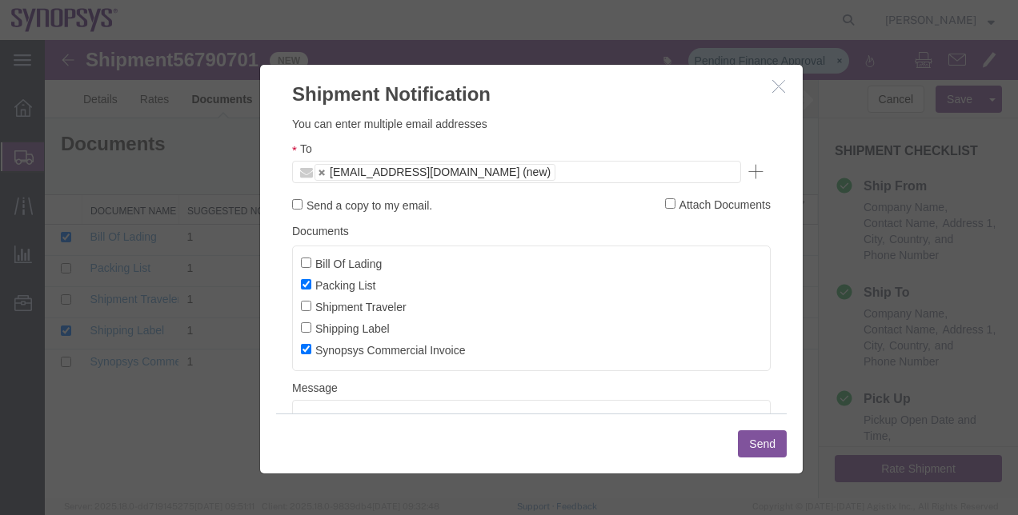
click at [760, 437] on button "Send" at bounding box center [762, 443] width 49 height 27
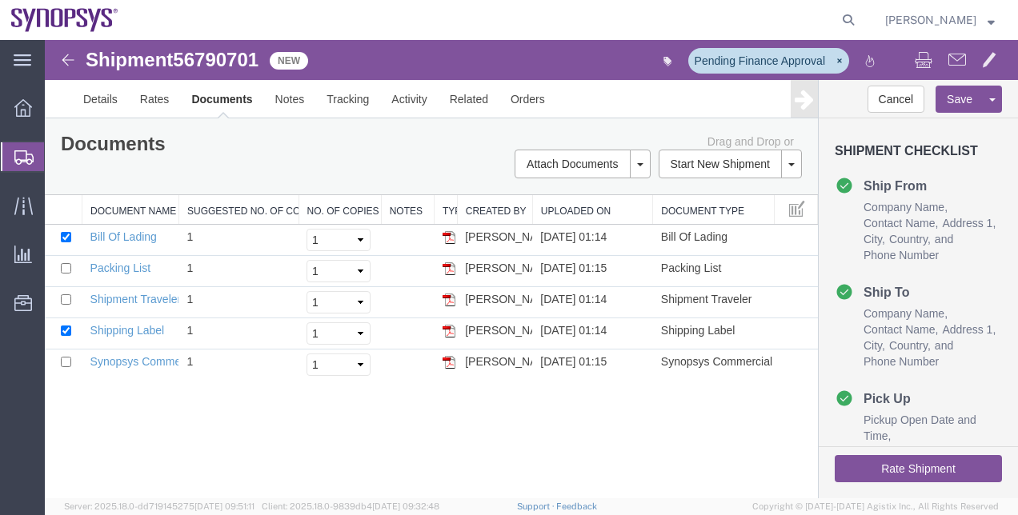
click at [0, 0] on span "Shipment Manager" at bounding box center [0, 0] width 0 height 0
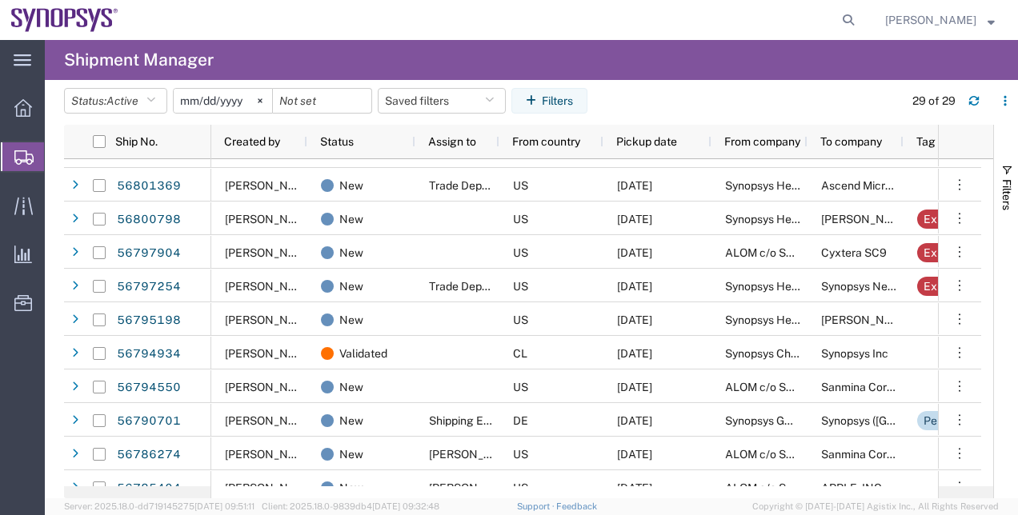
scroll to position [174, 0]
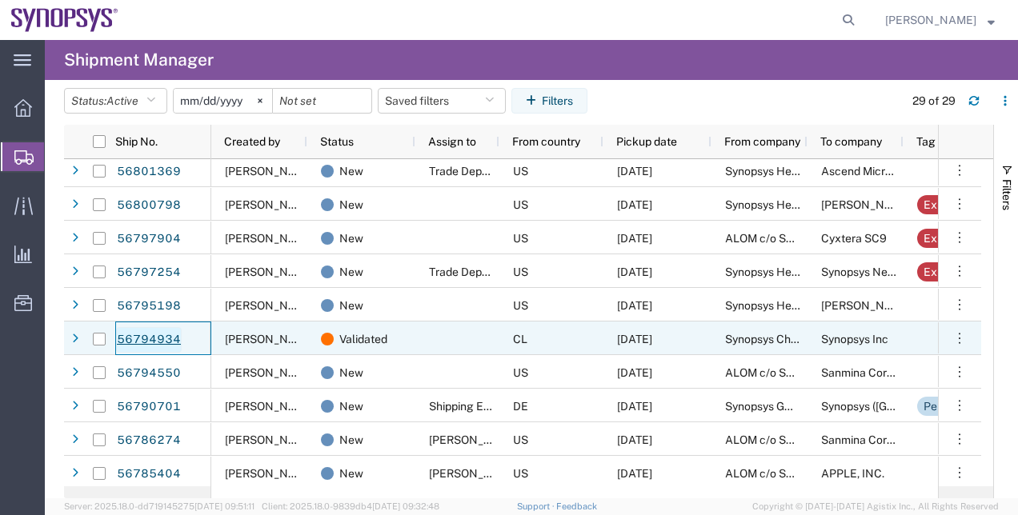
click at [161, 333] on link "56794934" at bounding box center [149, 340] width 66 height 26
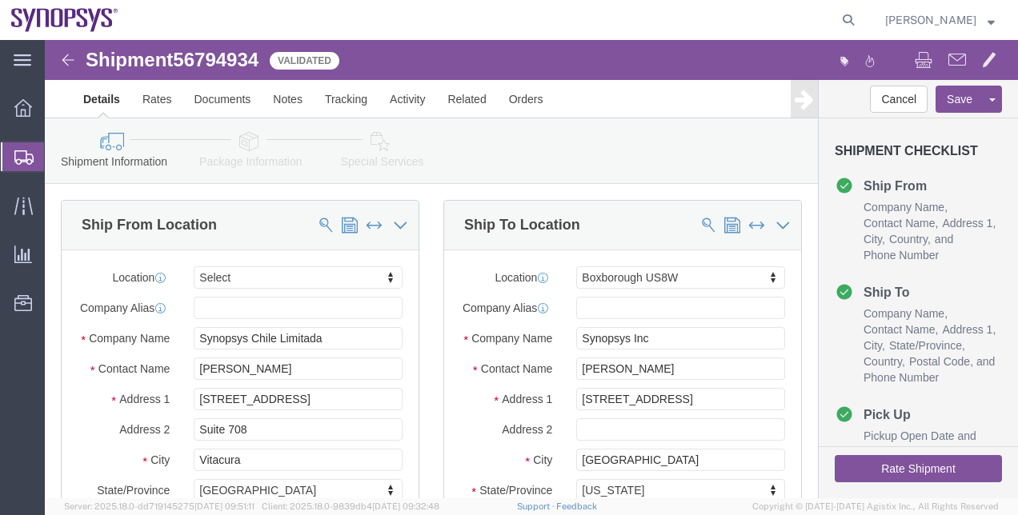
select select
select select "63185"
click span "56794934"
drag, startPoint x: 237, startPoint y: 64, endPoint x: 192, endPoint y: 24, distance: 60.1
click span "56794934"
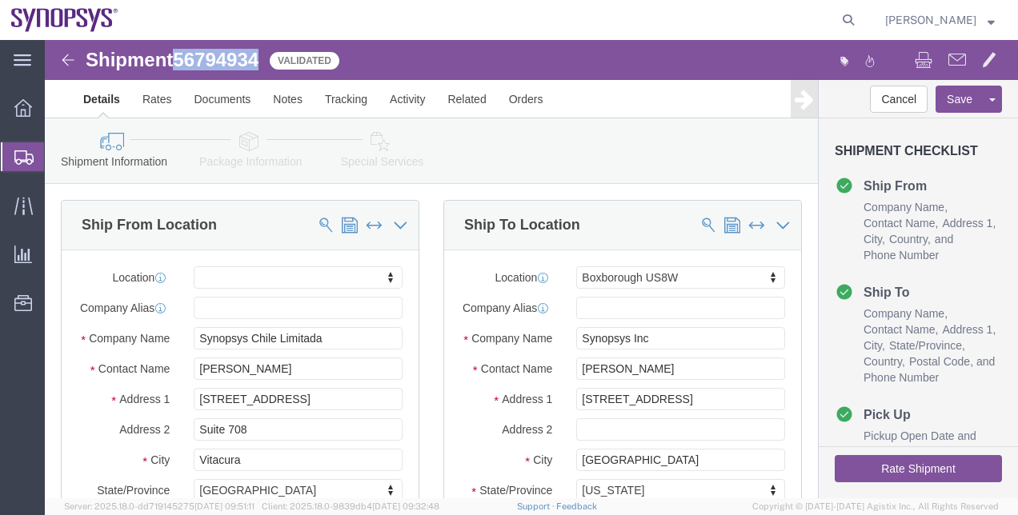
copy span "56794934"
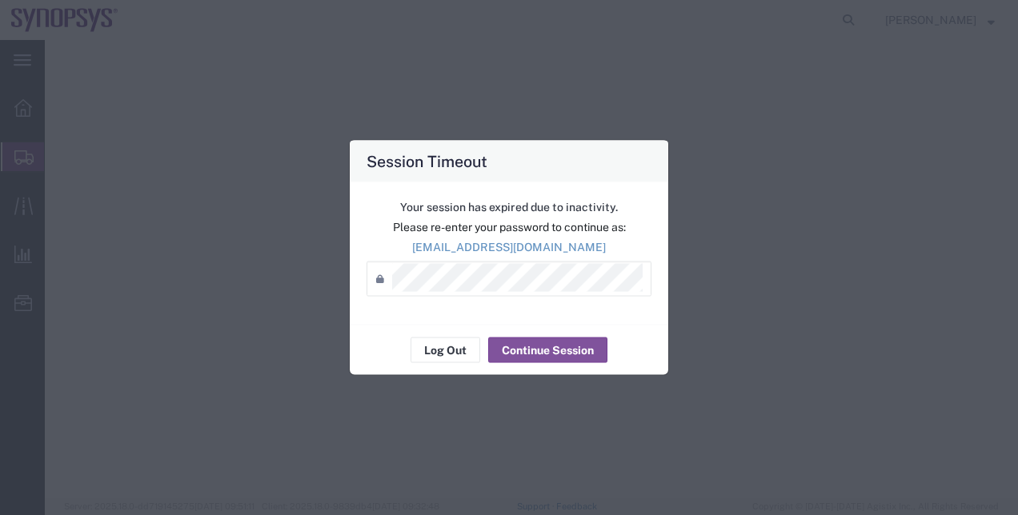
select select "63152"
select select
